Goal: Transaction & Acquisition: Subscribe to service/newsletter

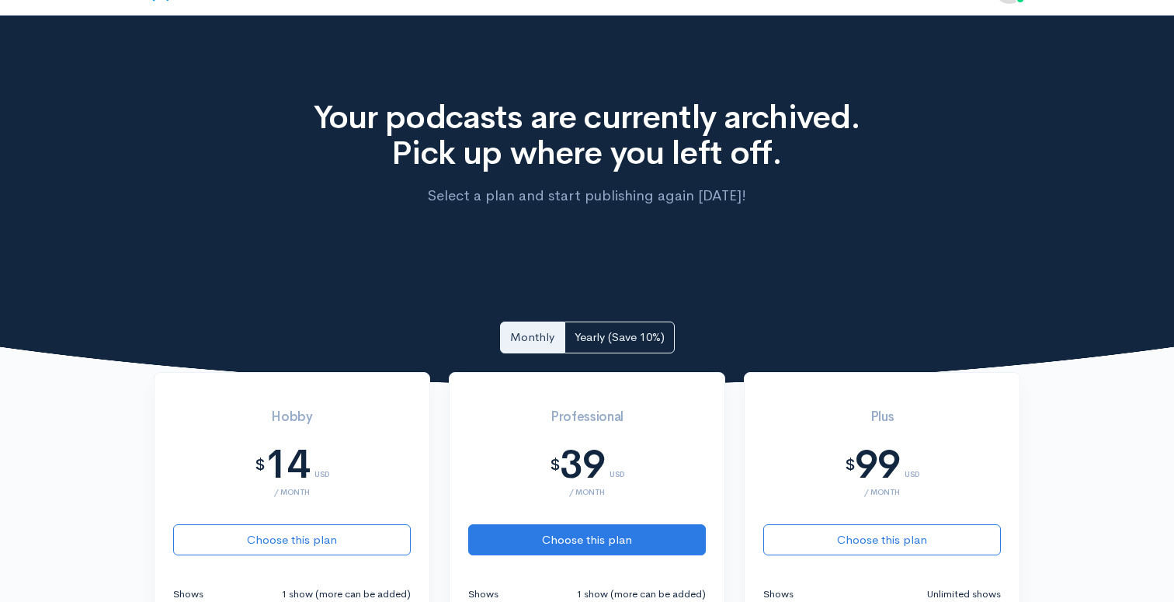
scroll to position [52, 0]
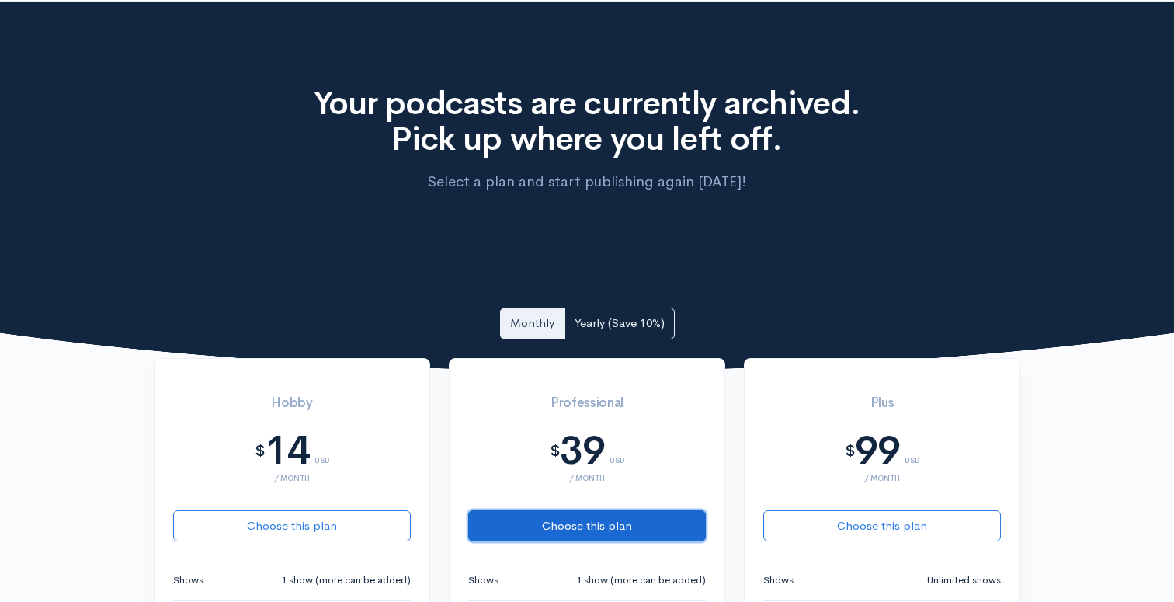
click at [627, 517] on button "Choose this plan" at bounding box center [587, 526] width 238 height 32
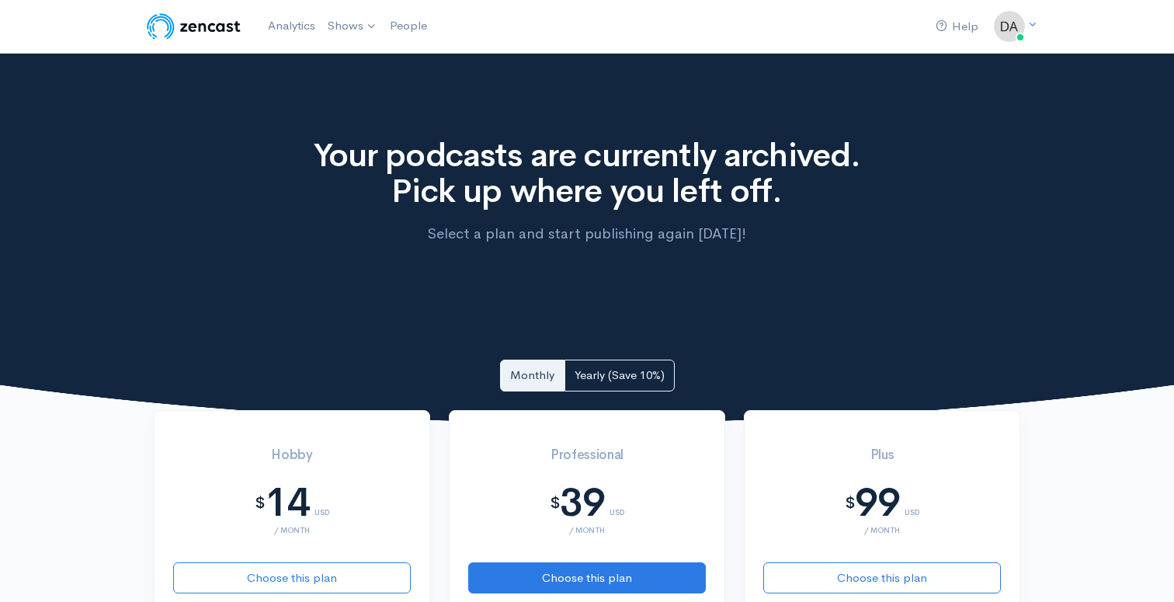
click at [210, 30] on img at bounding box center [193, 26] width 99 height 31
click at [963, 28] on link "Help" at bounding box center [957, 26] width 55 height 33
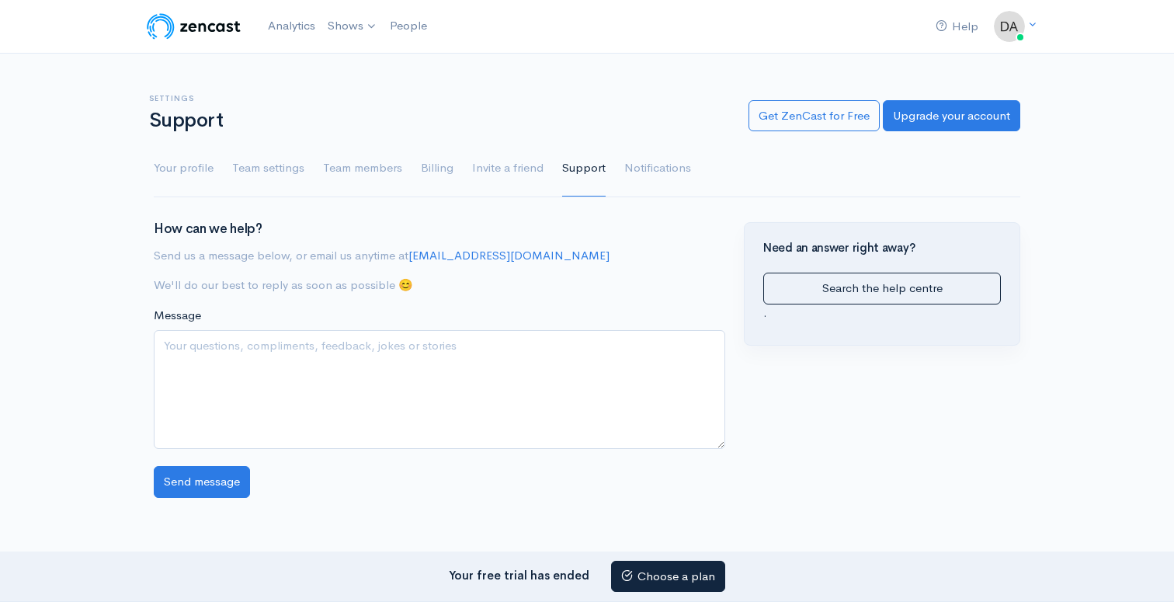
scroll to position [98, 0]
click at [944, 183] on link "Logout" at bounding box center [965, 181] width 127 height 27
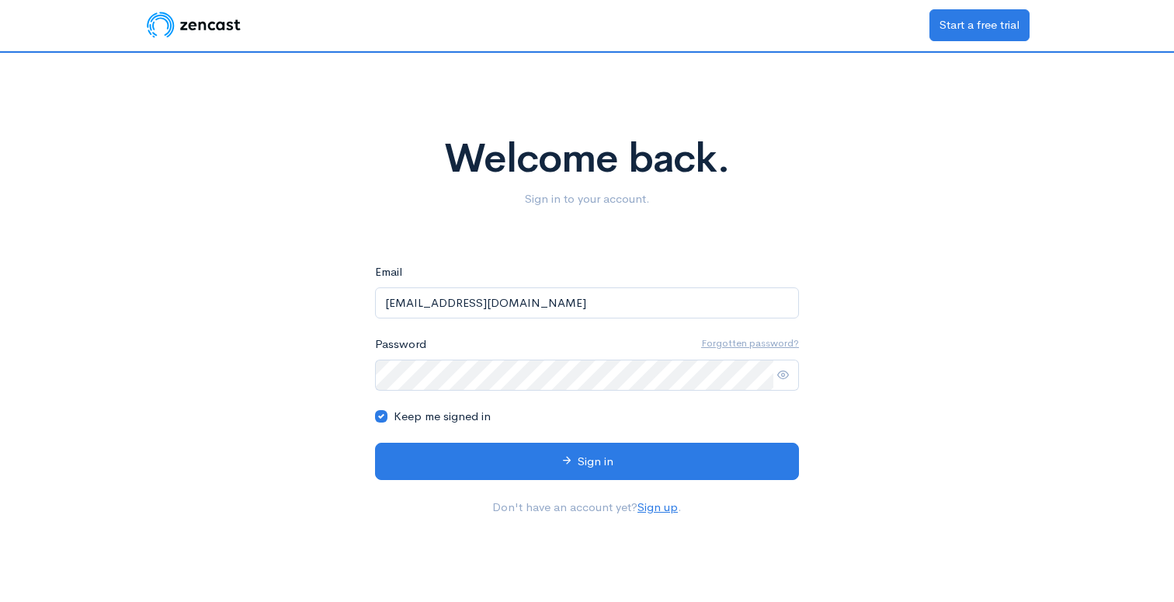
click at [219, 23] on img at bounding box center [193, 24] width 99 height 31
